Goal: Task Accomplishment & Management: Use online tool/utility

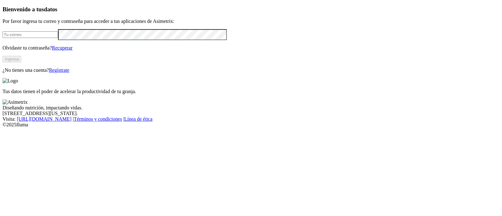
type input "[PERSON_NAME][EMAIL_ADDRESS][PERSON_NAME][DOMAIN_NAME]"
click at [21, 62] on button "Ingresa" at bounding box center [12, 59] width 19 height 7
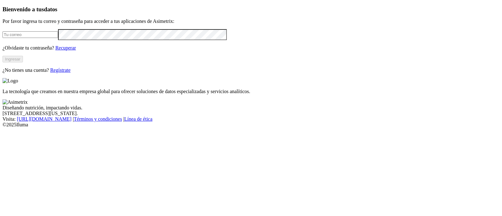
type input "[PERSON_NAME][EMAIL_ADDRESS][PERSON_NAME][DOMAIN_NAME]"
click at [23, 62] on button "Ingresar" at bounding box center [13, 59] width 20 height 7
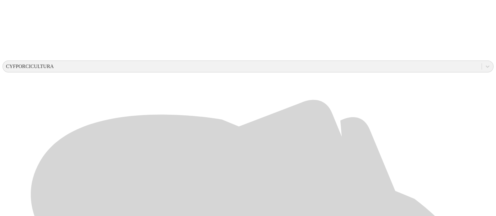
scroll to position [206, 0]
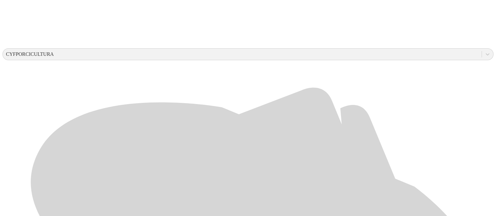
click at [181, 208] on div at bounding box center [251, 108] width 496 height 216
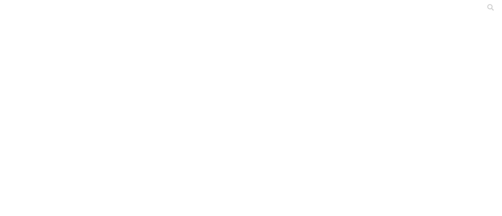
click at [161, 78] on div at bounding box center [254, 108] width 502 height 216
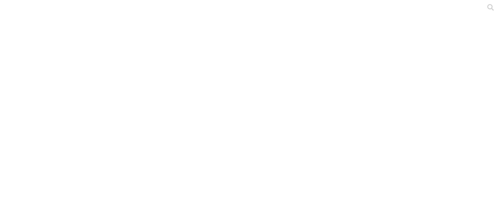
type input "[PERSON_NAME]-2025"
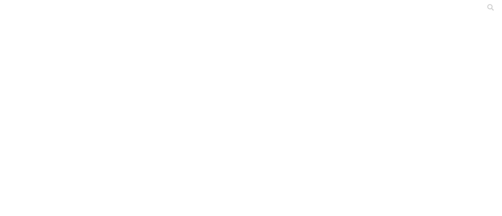
type input "j"
type input "[PERSON_NAME]-2025"
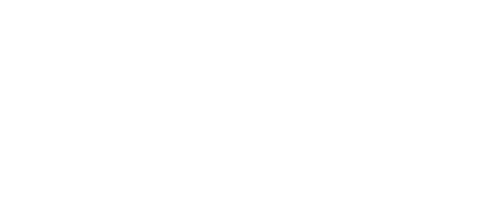
type input "[PERSON_NAME]-2025"
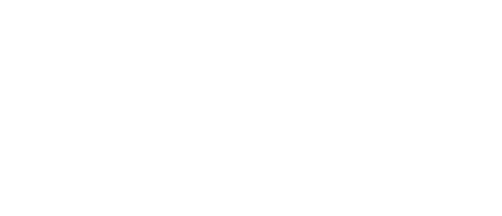
type input "[PERSON_NAME]-2025"
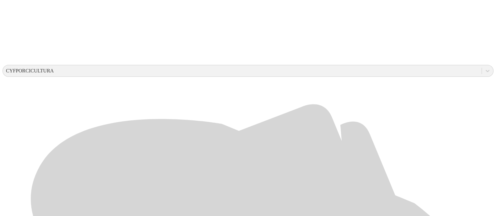
scroll to position [206, 0]
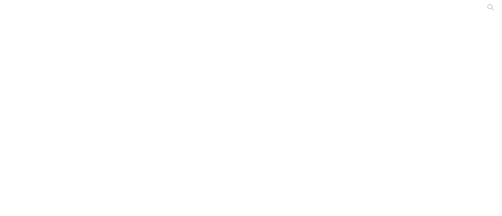
click at [180, 89] on div at bounding box center [254, 108] width 502 height 216
click at [181, 79] on div at bounding box center [254, 108] width 502 height 216
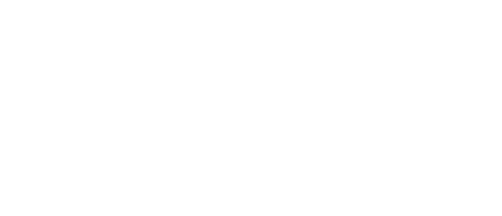
type input "[PERSON_NAME]-2025"
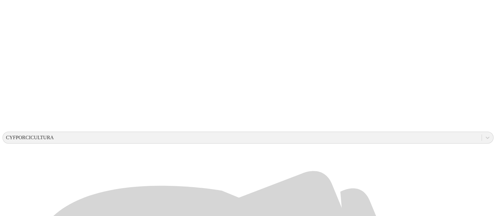
scroll to position [124, 0]
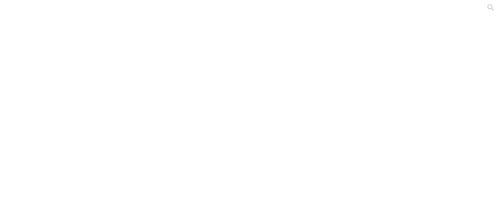
type input "[PERSON_NAME]-2025"
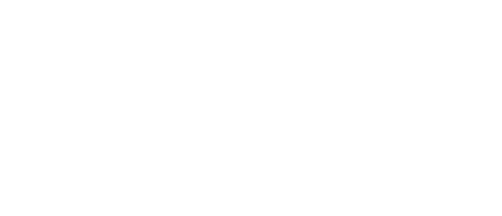
type input "[PERSON_NAME]-2025"
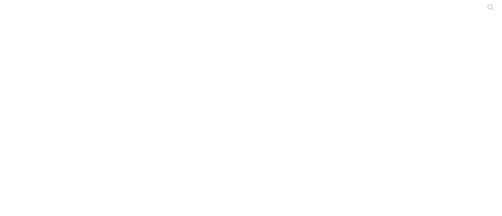
type input "[PERSON_NAME]-2025"
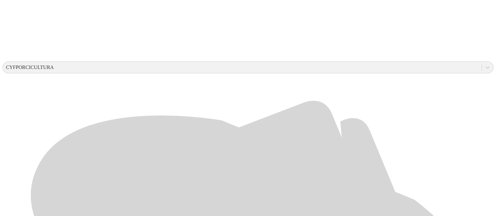
scroll to position [189, 0]
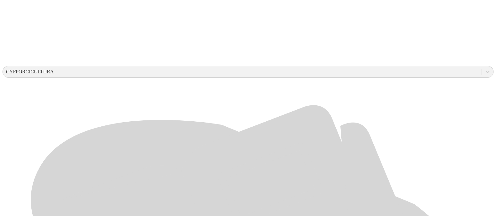
click at [425, 112] on div at bounding box center [251, 108] width 496 height 216
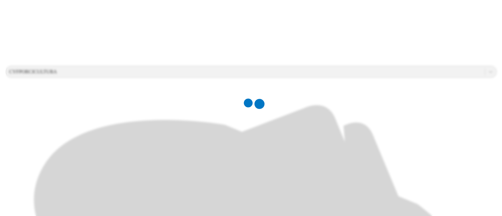
scroll to position [0, 0]
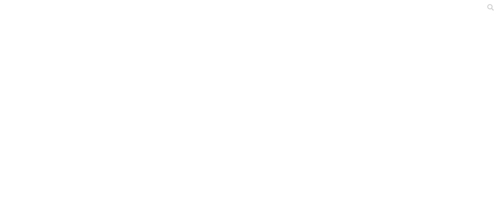
click at [428, 73] on div at bounding box center [254, 108] width 502 height 216
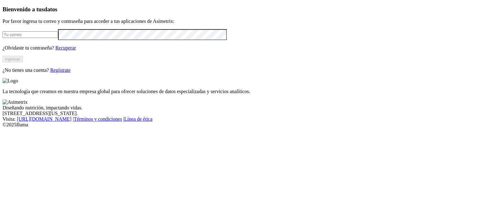
type input "[PERSON_NAME][EMAIL_ADDRESS][PERSON_NAME][DOMAIN_NAME]"
click at [23, 62] on button "Ingresar" at bounding box center [13, 59] width 20 height 7
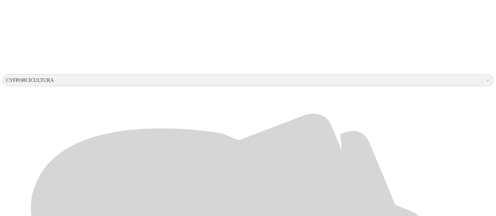
scroll to position [183, 0]
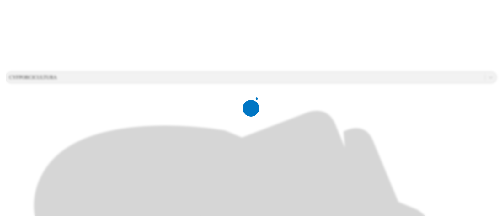
scroll to position [0, 0]
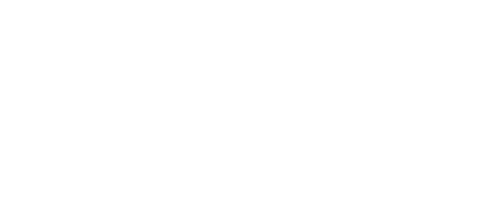
type input "[PERSON_NAME]-2025-2"
